Goal: Task Accomplishment & Management: Manage account settings

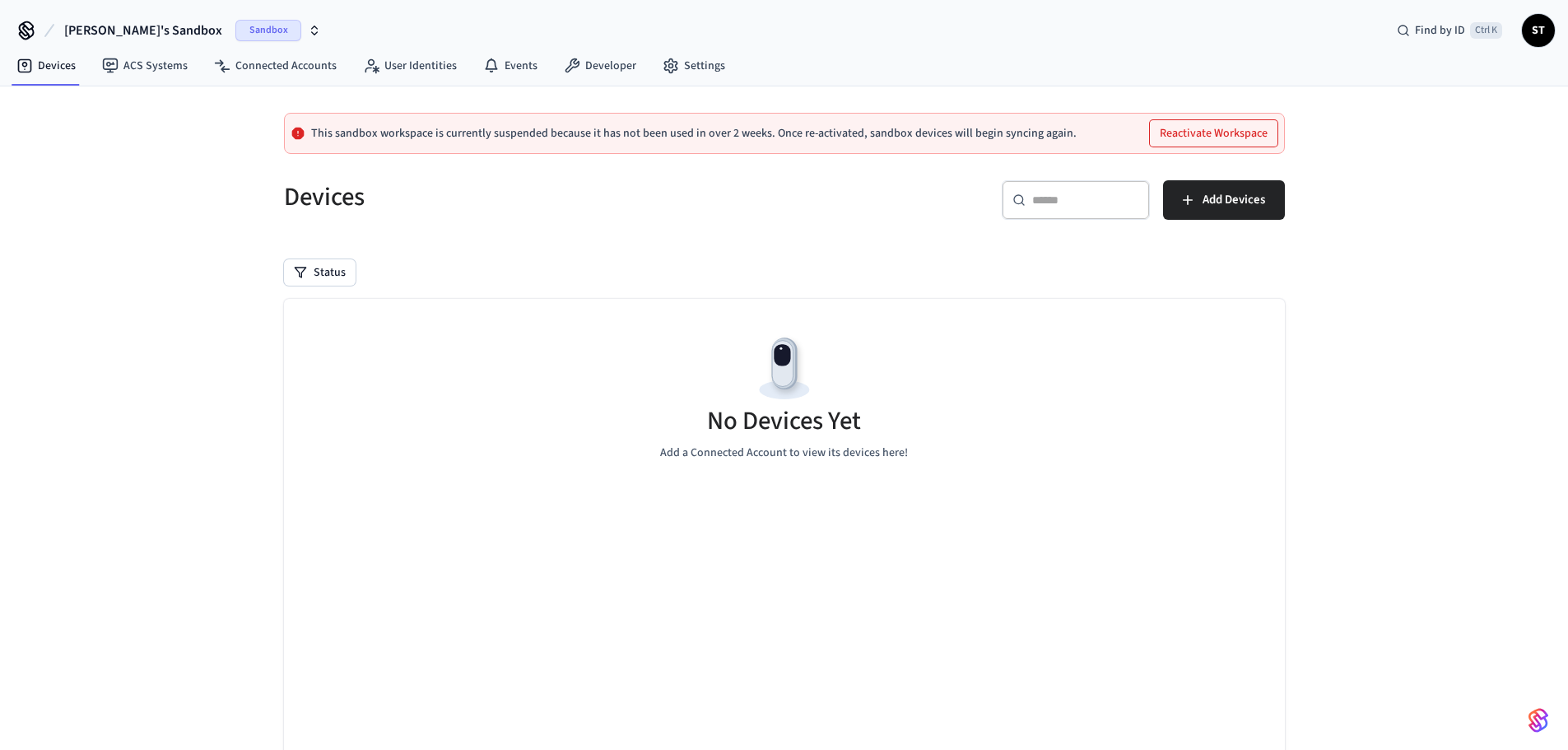
click at [168, 40] on button "[PERSON_NAME]'s Sandbox Sandbox" at bounding box center [193, 30] width 267 height 34
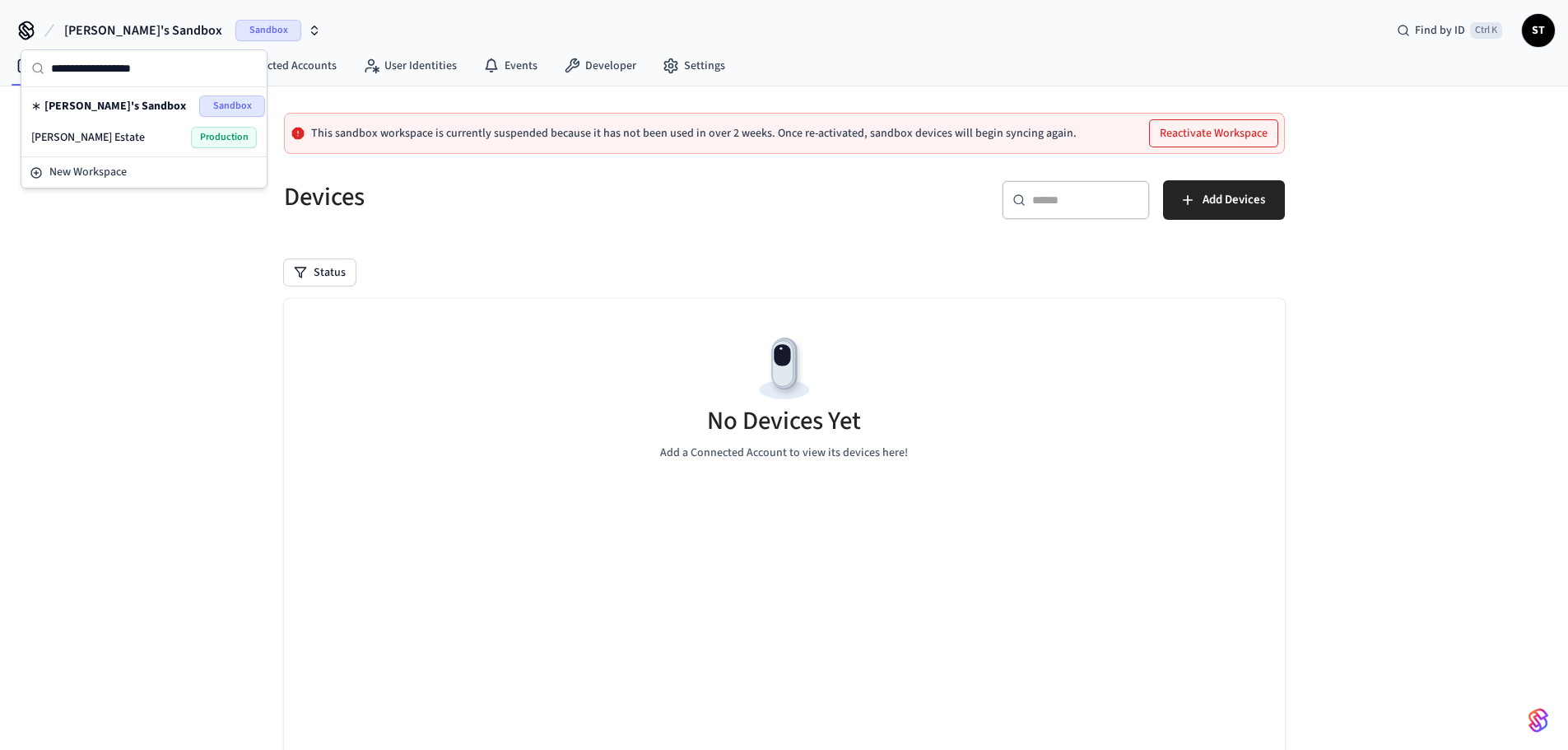
click at [121, 139] on div "[PERSON_NAME] Estate Production" at bounding box center [144, 137] width 226 height 21
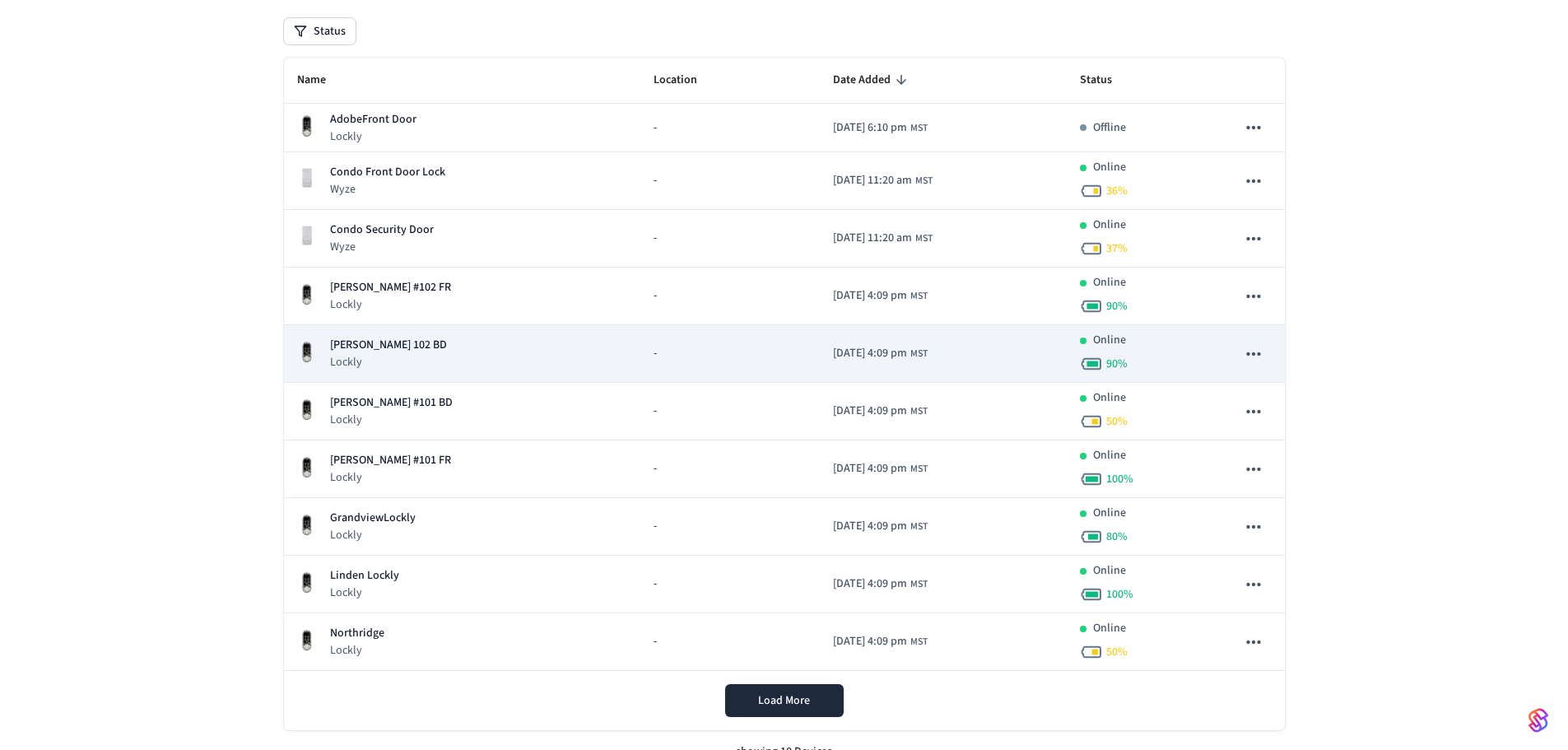
scroll to position [211, 0]
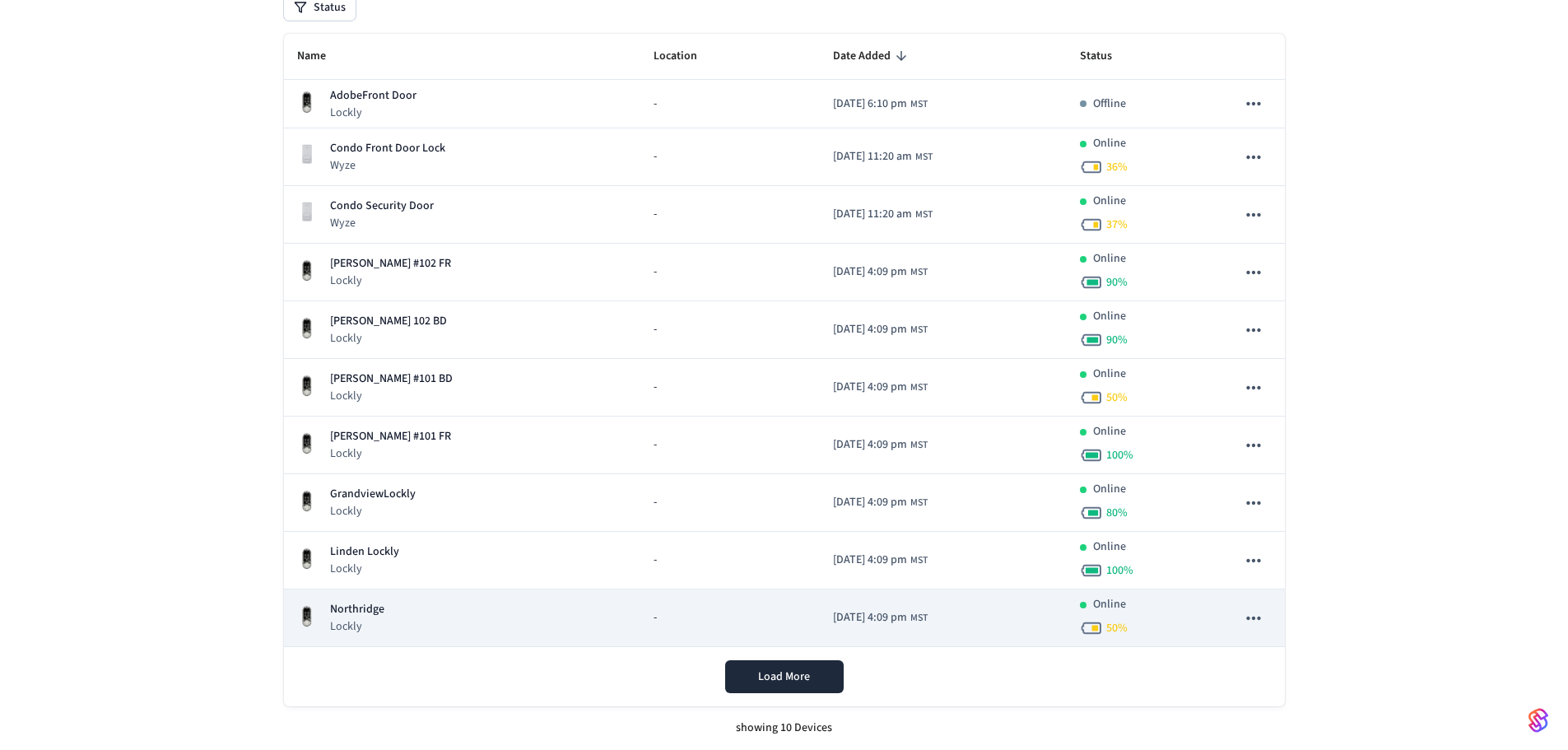
click at [394, 609] on div "Northridge Lockly" at bounding box center [462, 617] width 331 height 33
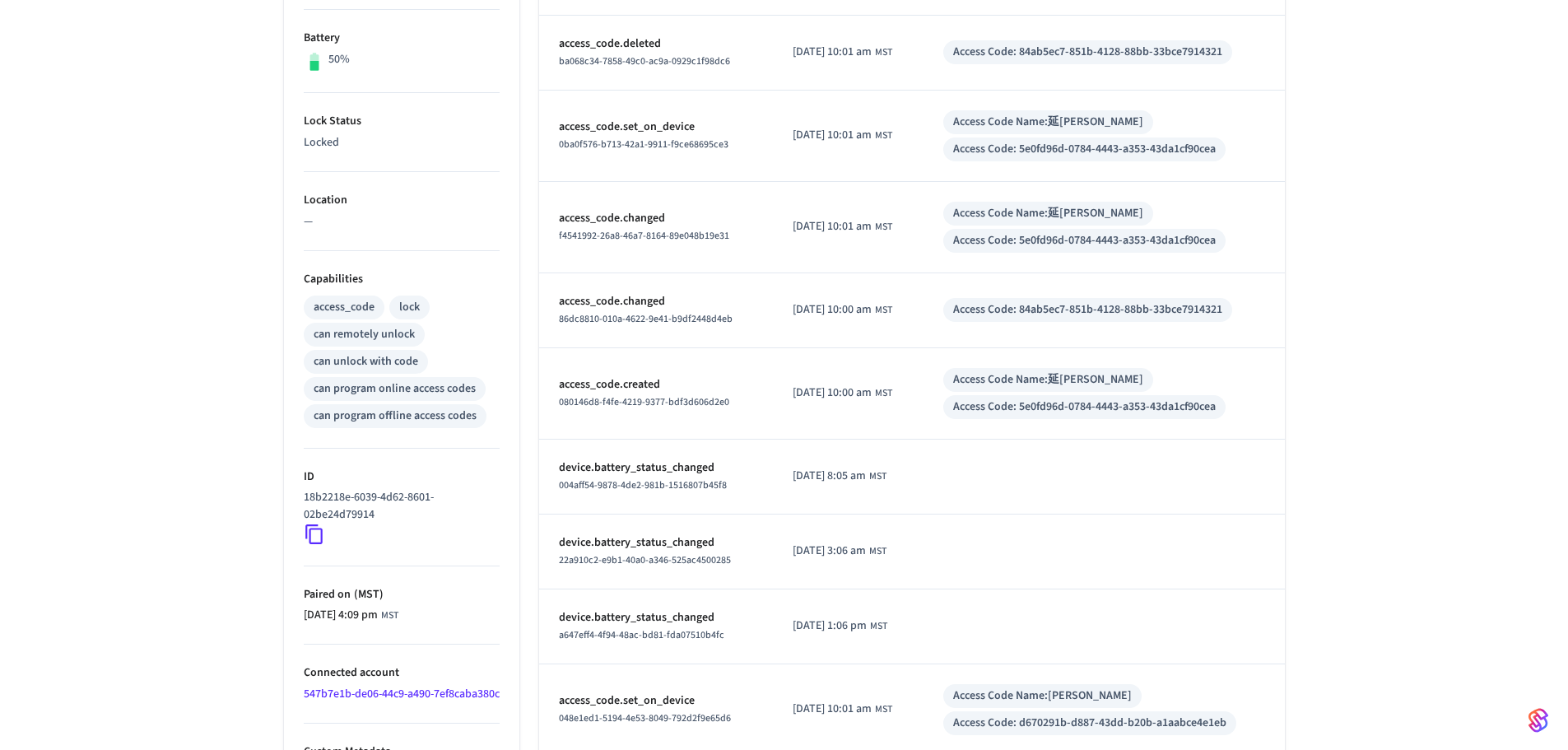
scroll to position [148, 0]
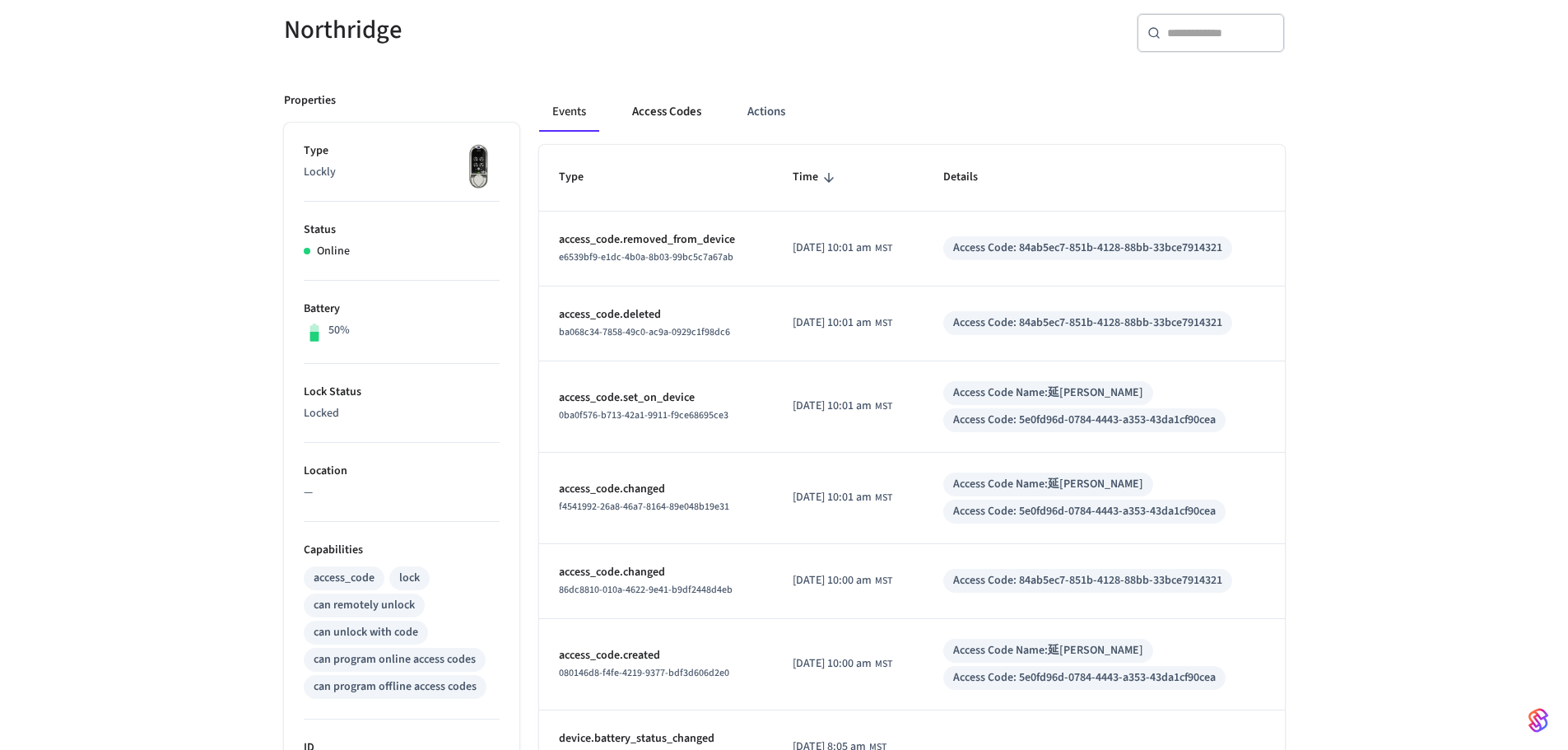
click at [678, 111] on button "Access Codes" at bounding box center [666, 111] width 95 height 39
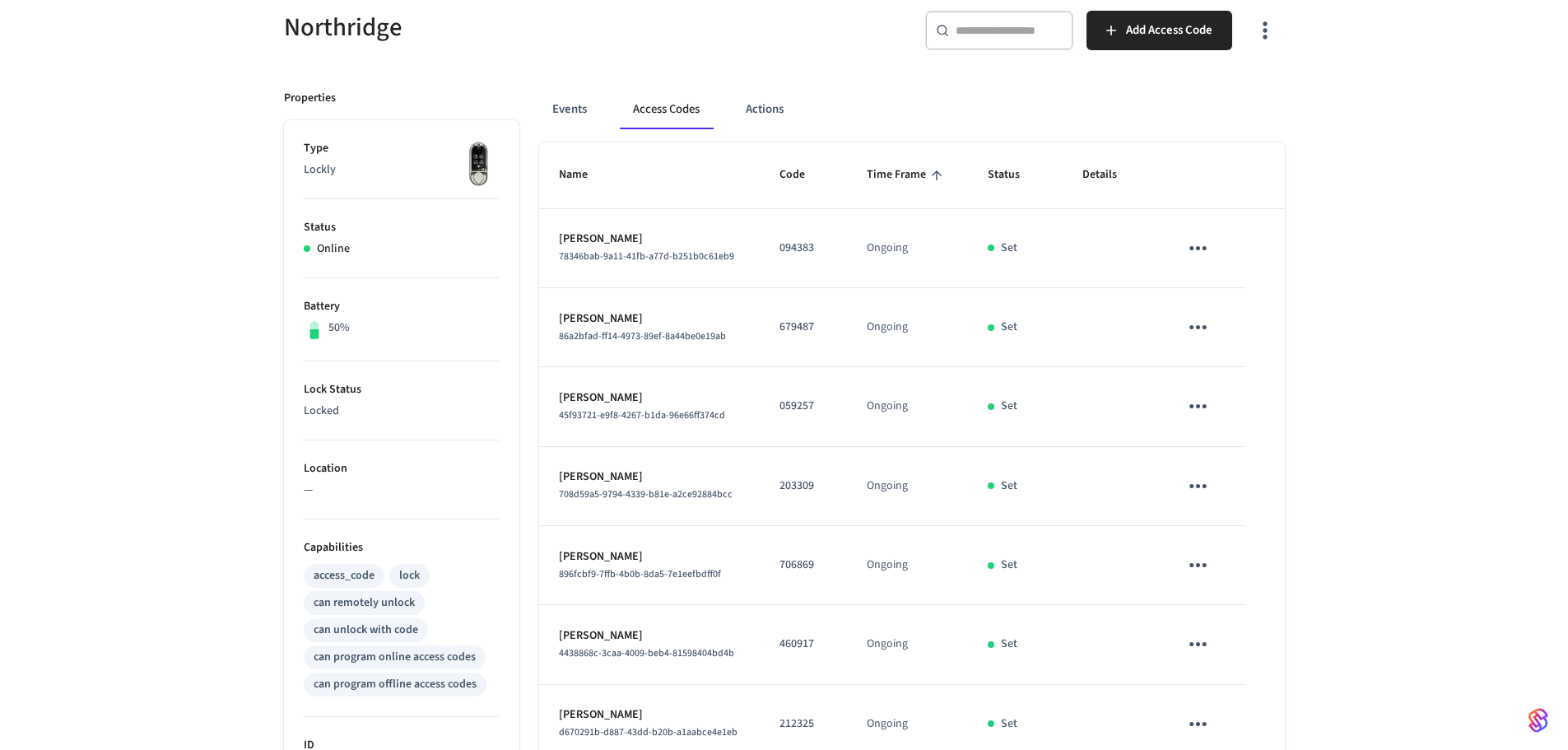
scroll to position [471, 0]
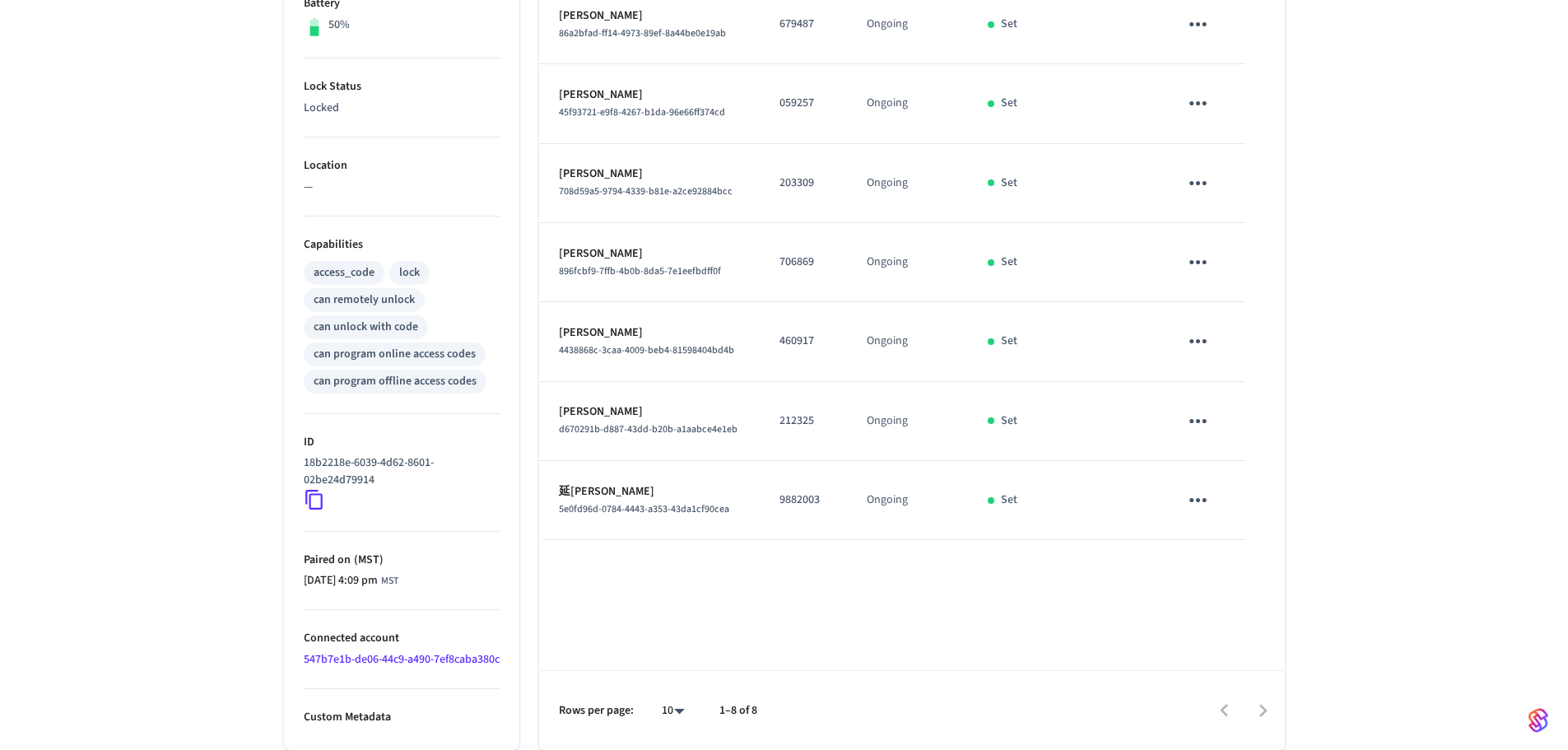
click at [1193, 487] on icon "sticky table" at bounding box center [1198, 499] width 26 height 26
click at [780, 479] on div at bounding box center [790, 375] width 1580 height 750
click at [780, 479] on div at bounding box center [784, 375] width 1568 height 750
click at [780, 479] on body "[PERSON_NAME] Estate Production Find by ID Ctrl K ST Devices ACS Systems Connec…" at bounding box center [784, 148] width 1568 height 1204
click at [1188, 487] on icon "sticky table" at bounding box center [1198, 499] width 26 height 26
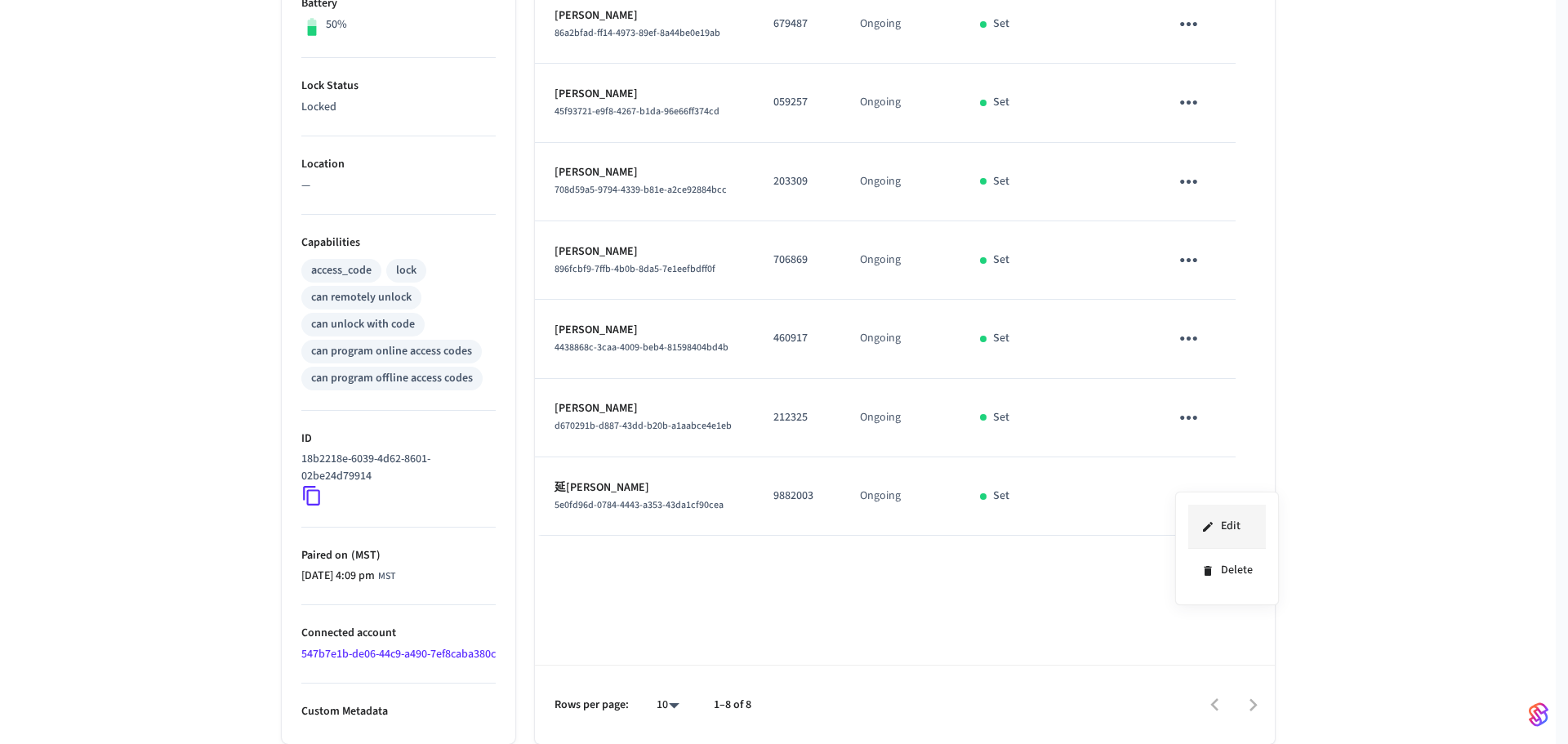
click at [1224, 517] on li "Edit" at bounding box center [1227, 527] width 78 height 44
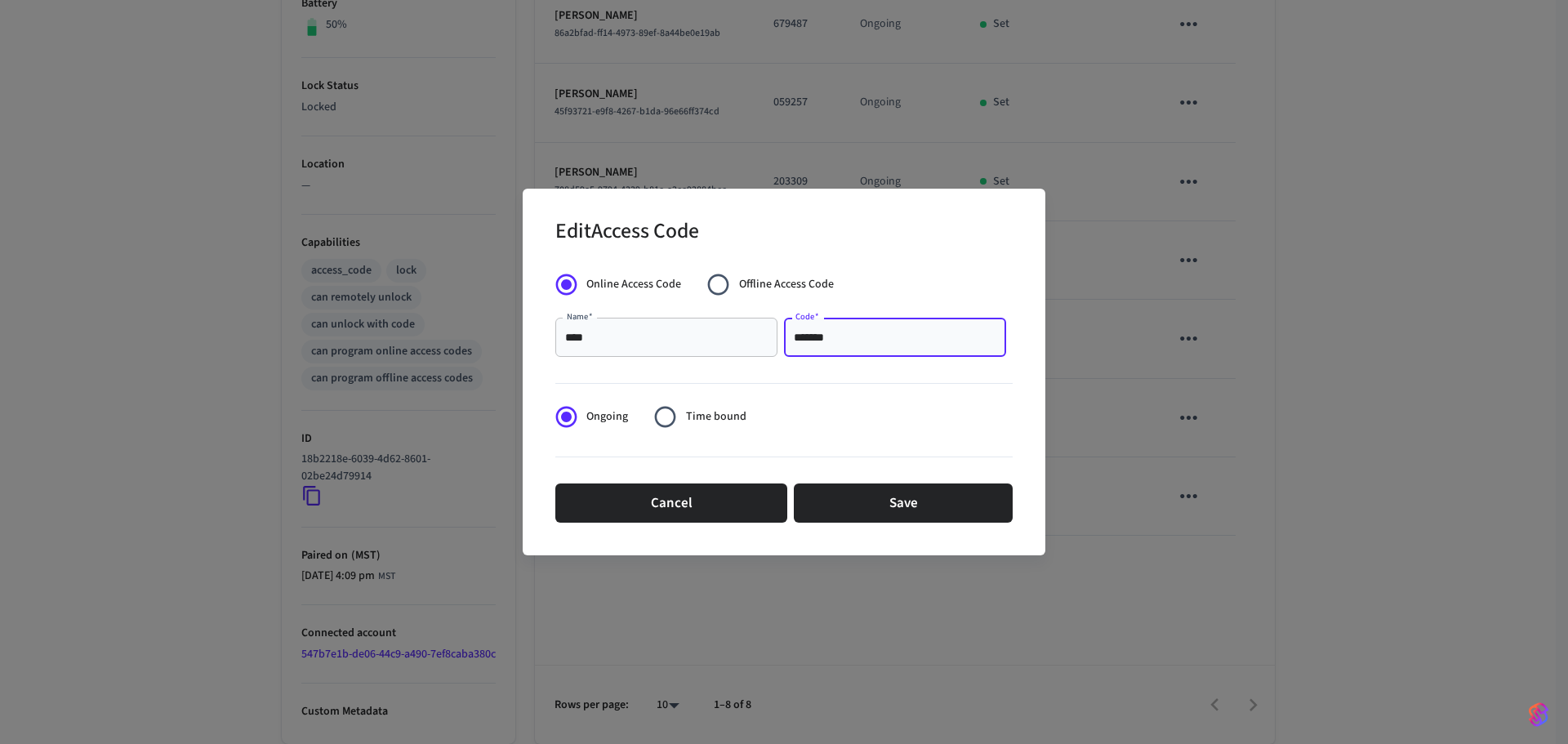
click at [802, 339] on input "*******" at bounding box center [895, 337] width 202 height 16
type input "******"
click at [905, 512] on button "Save" at bounding box center [902, 502] width 218 height 39
